Goal: Check status: Check status

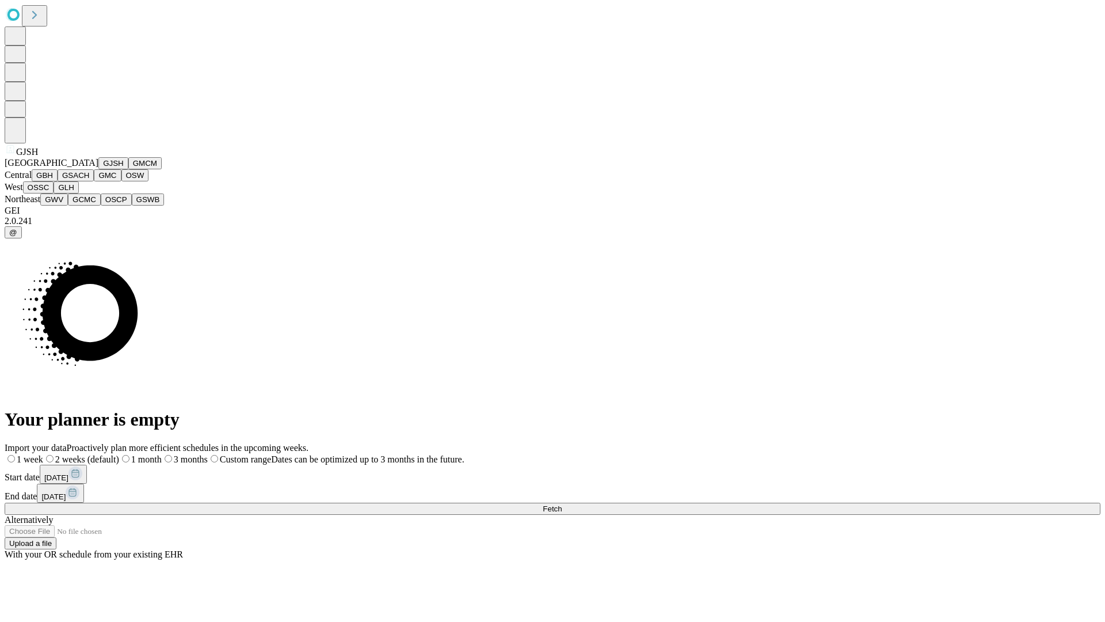
click at [98, 169] on button "GJSH" at bounding box center [113, 163] width 30 height 12
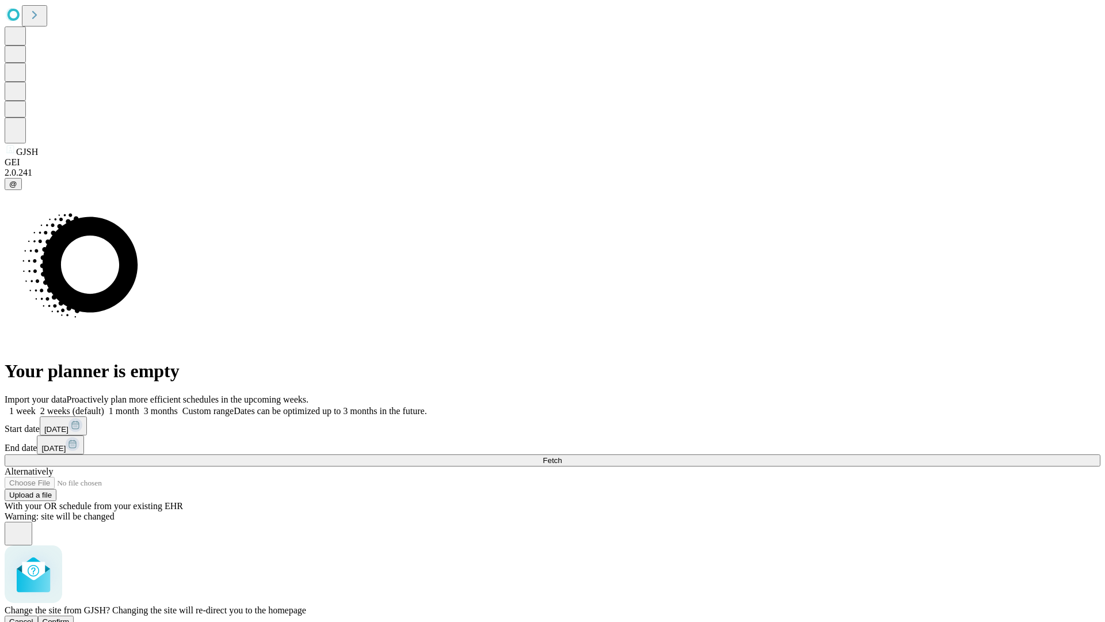
click at [70, 617] on span "Confirm" at bounding box center [56, 621] width 27 height 9
click at [139, 406] on label "1 month" at bounding box center [121, 411] width 35 height 10
click at [562, 456] on span "Fetch" at bounding box center [552, 460] width 19 height 9
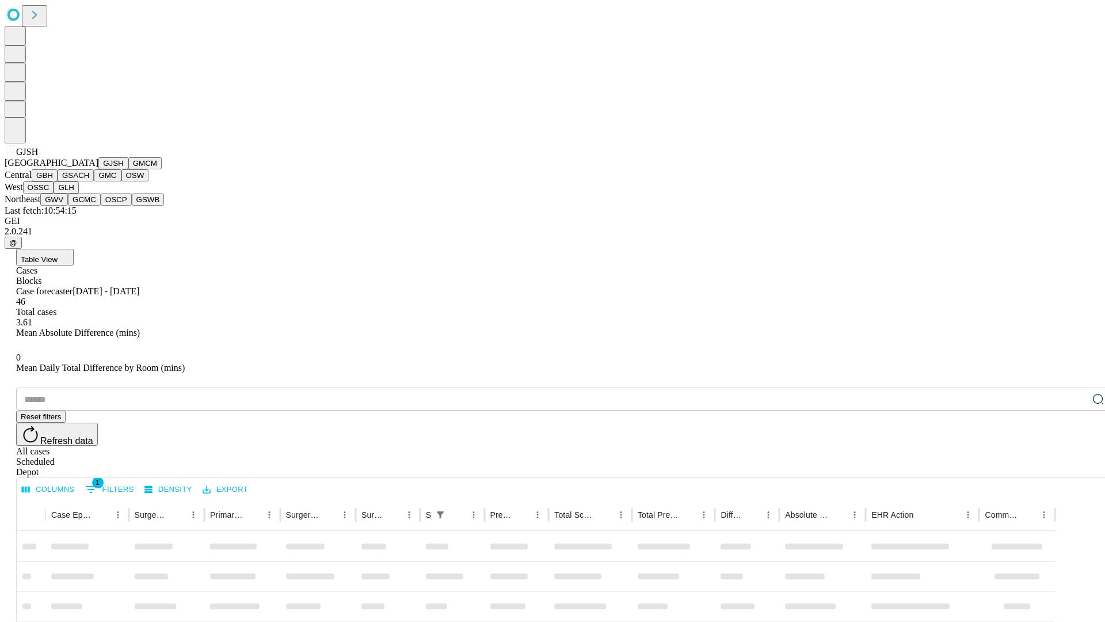
click at [128, 169] on button "GMCM" at bounding box center [144, 163] width 33 height 12
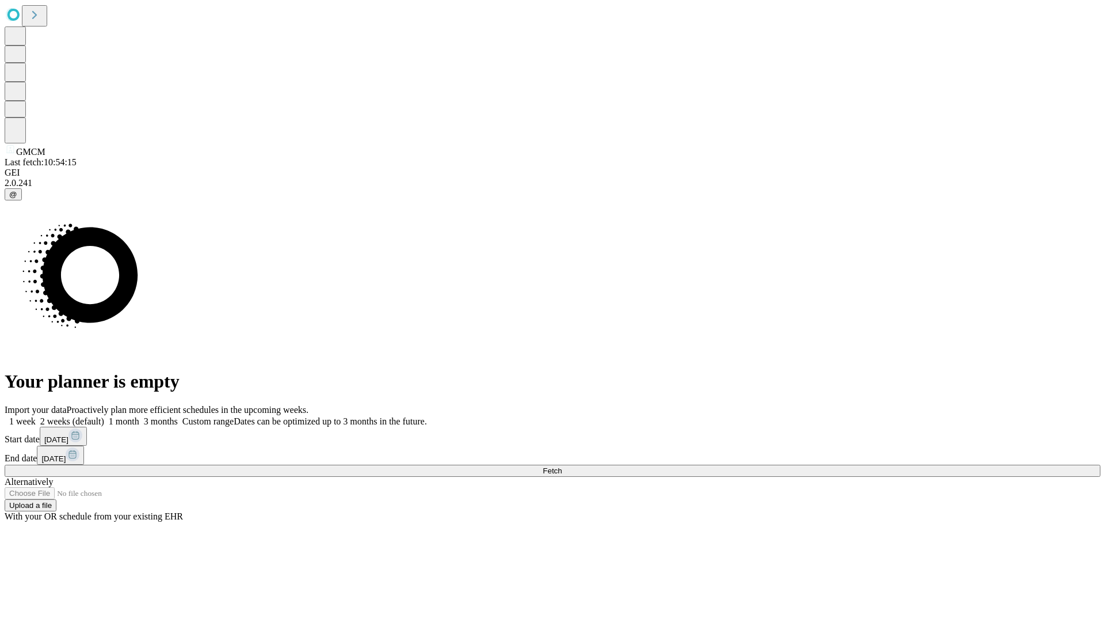
click at [139, 416] on label "1 month" at bounding box center [121, 421] width 35 height 10
click at [562, 466] on span "Fetch" at bounding box center [552, 470] width 19 height 9
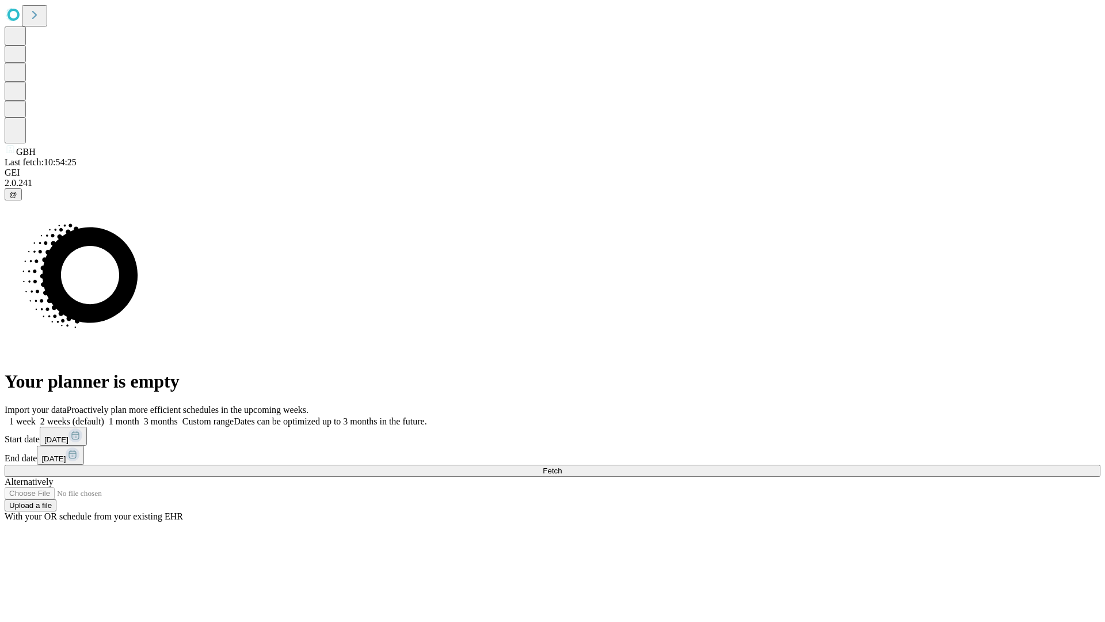
click at [139, 416] on label "1 month" at bounding box center [121, 421] width 35 height 10
click at [562, 466] on span "Fetch" at bounding box center [552, 470] width 19 height 9
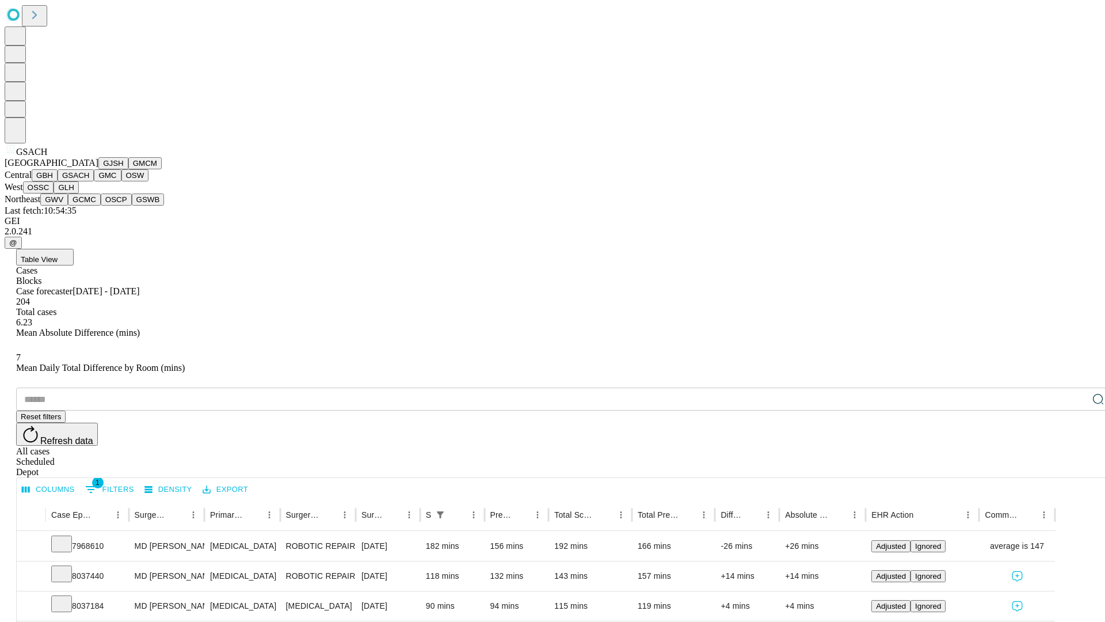
click at [94, 181] on button "GMC" at bounding box center [107, 175] width 27 height 12
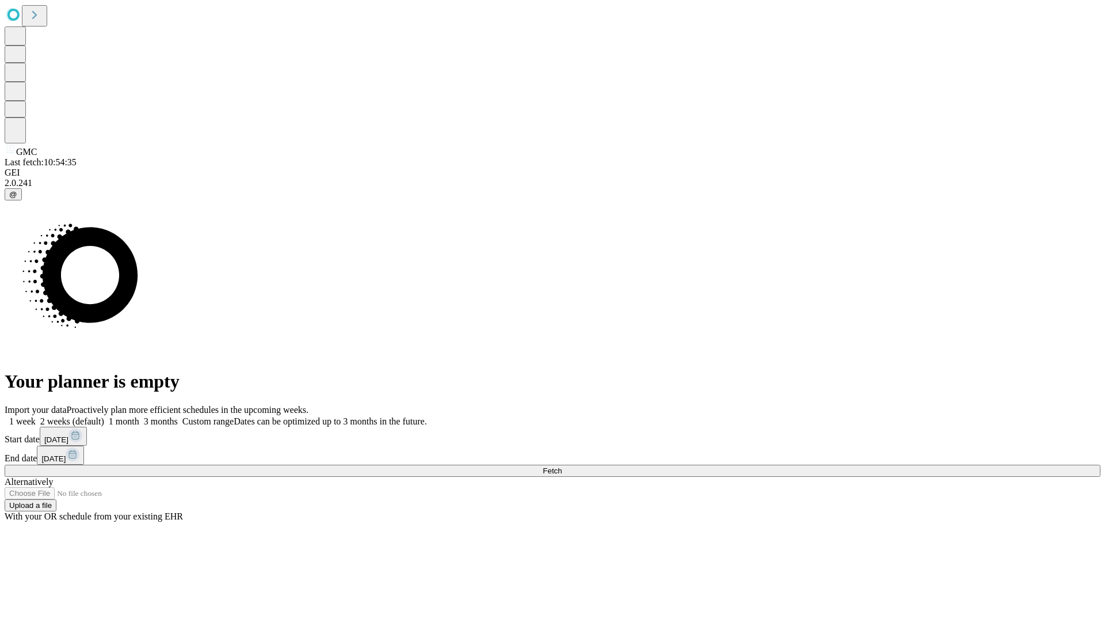
click at [139, 416] on label "1 month" at bounding box center [121, 421] width 35 height 10
click at [562, 466] on span "Fetch" at bounding box center [552, 470] width 19 height 9
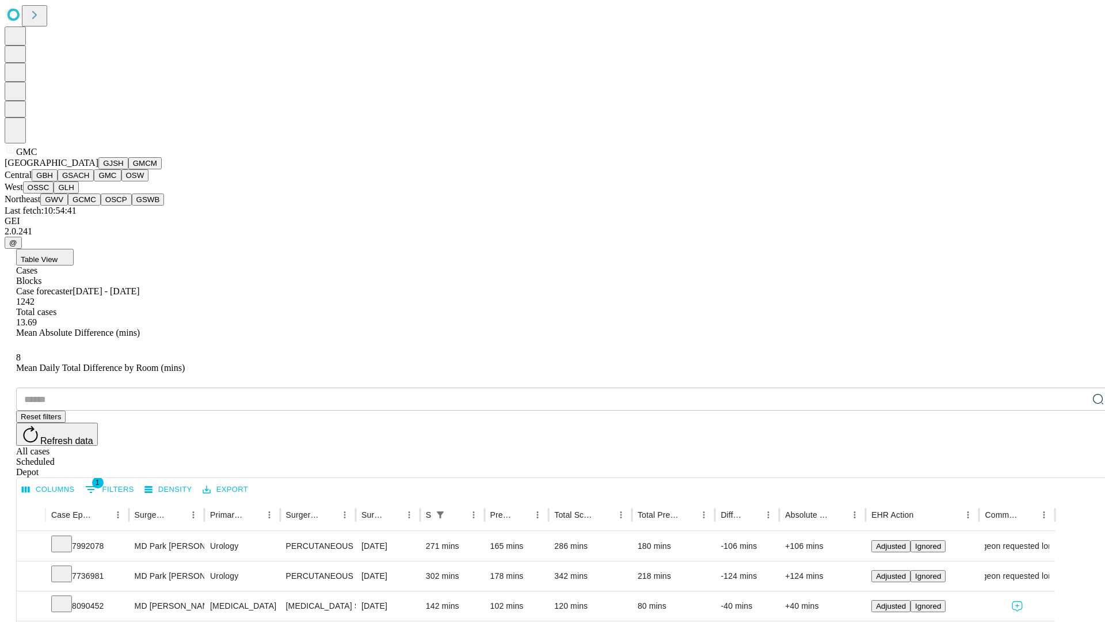
click at [121, 181] on button "OSW" at bounding box center [135, 175] width 28 height 12
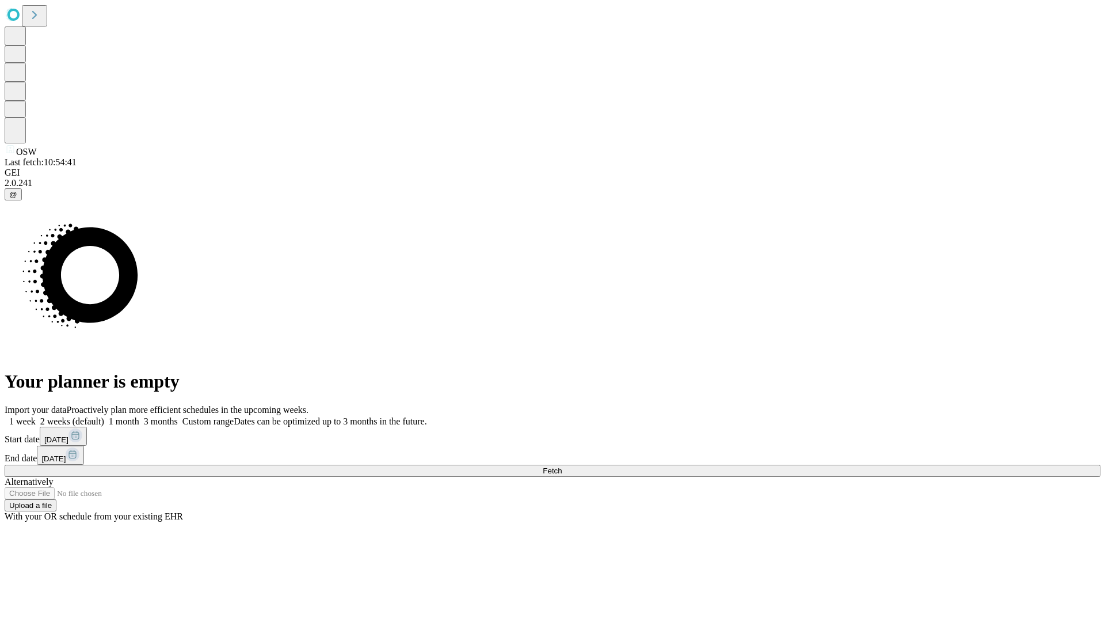
click at [139, 416] on label "1 month" at bounding box center [121, 421] width 35 height 10
click at [562, 466] on span "Fetch" at bounding box center [552, 470] width 19 height 9
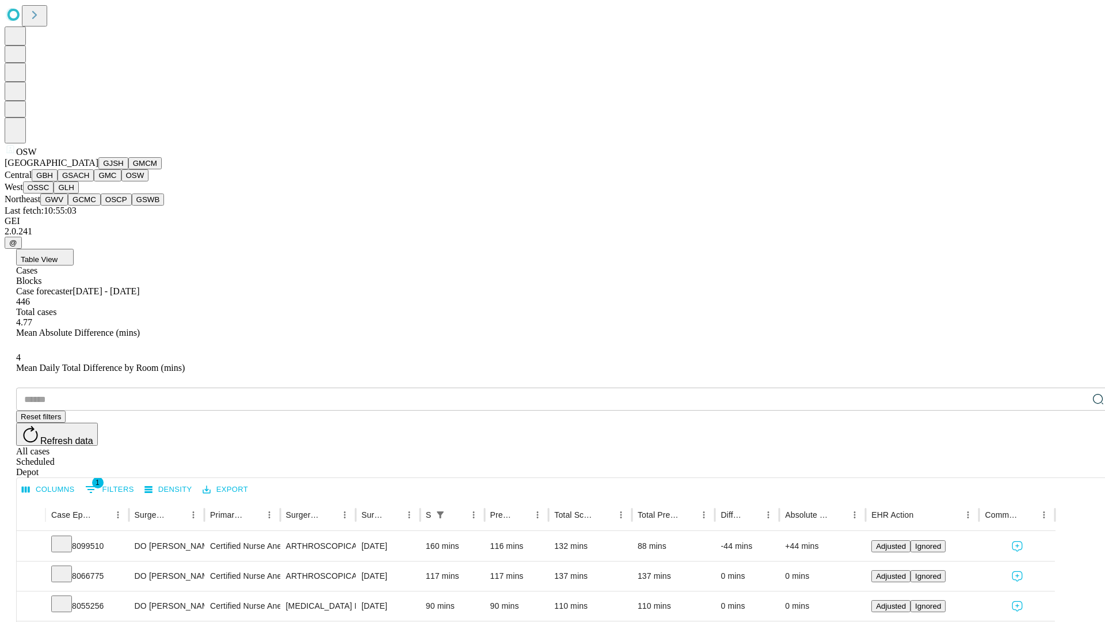
click at [54, 193] on button "OSSC" at bounding box center [38, 187] width 31 height 12
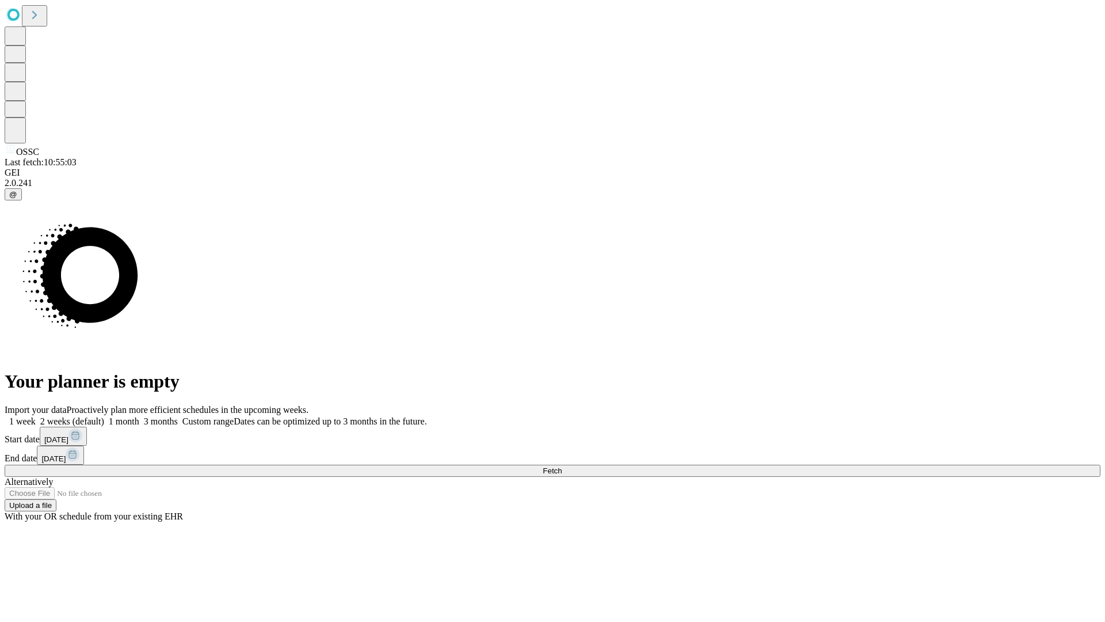
click at [562, 466] on span "Fetch" at bounding box center [552, 470] width 19 height 9
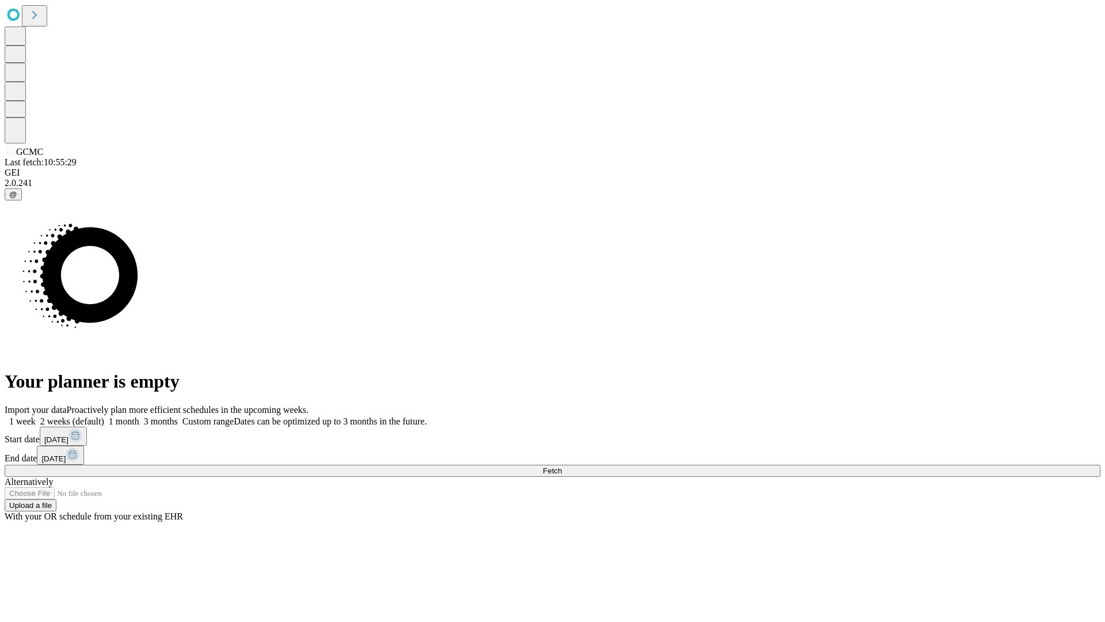
click at [562, 466] on span "Fetch" at bounding box center [552, 470] width 19 height 9
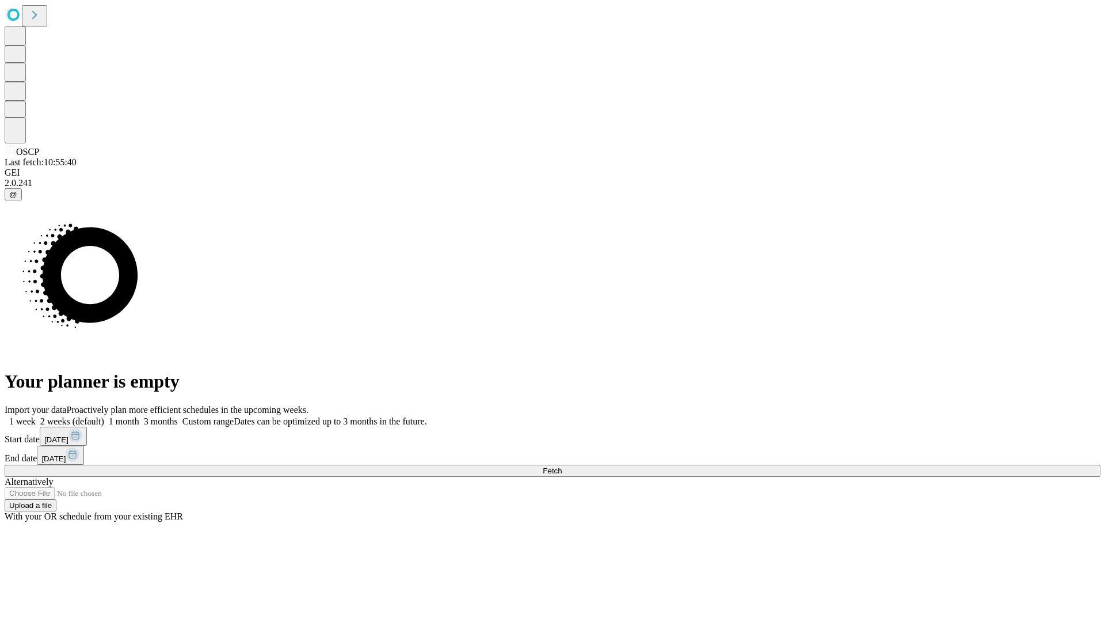
click at [562, 466] on span "Fetch" at bounding box center [552, 470] width 19 height 9
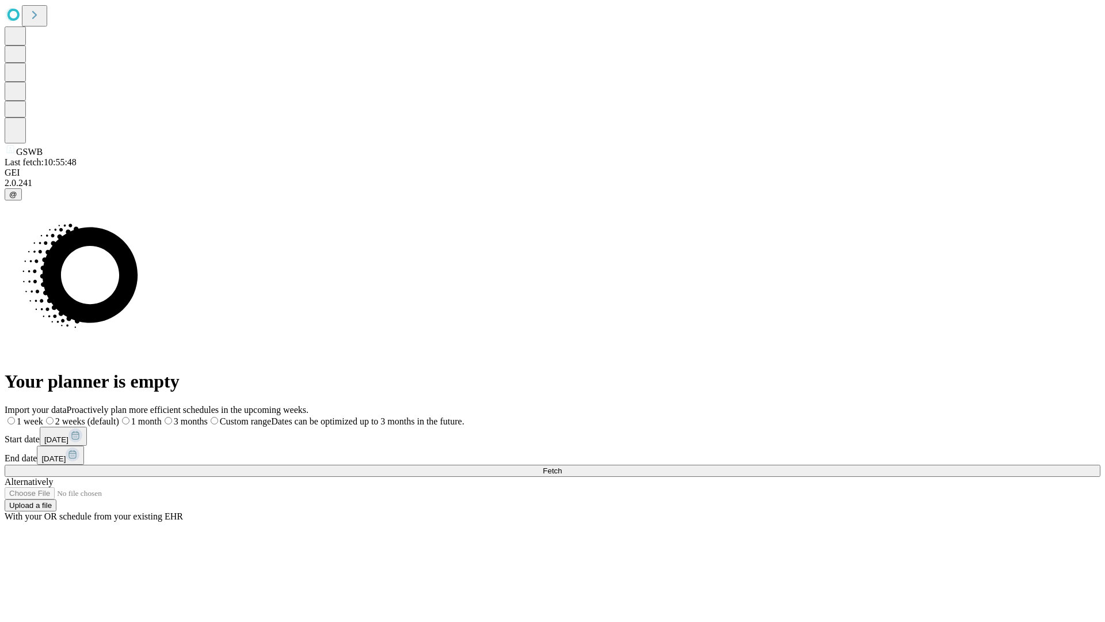
click at [562, 466] on span "Fetch" at bounding box center [552, 470] width 19 height 9
